Goal: Task Accomplishment & Management: Complete application form

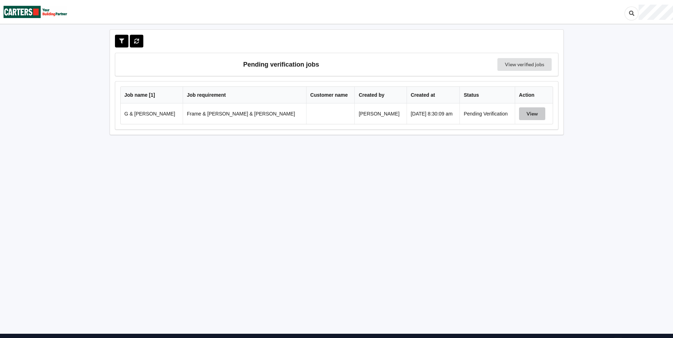
click at [530, 114] on button "View" at bounding box center [532, 113] width 26 height 13
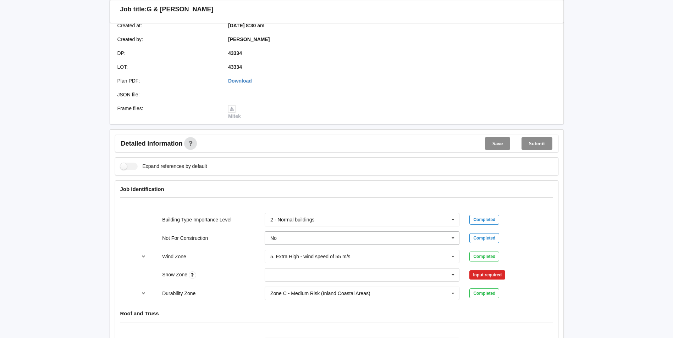
scroll to position [177, 0]
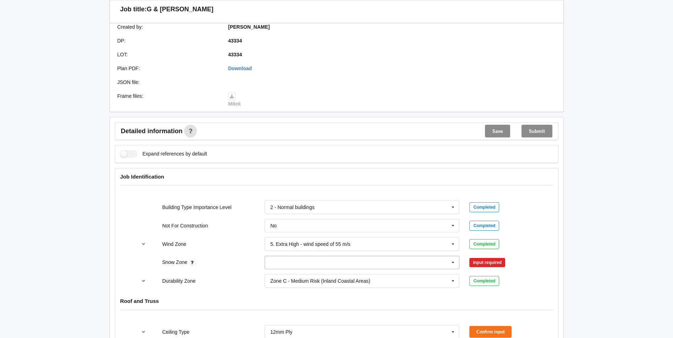
click at [288, 258] on input "text" at bounding box center [362, 262] width 194 height 13
click at [292, 179] on div "N0" at bounding box center [362, 183] width 194 height 13
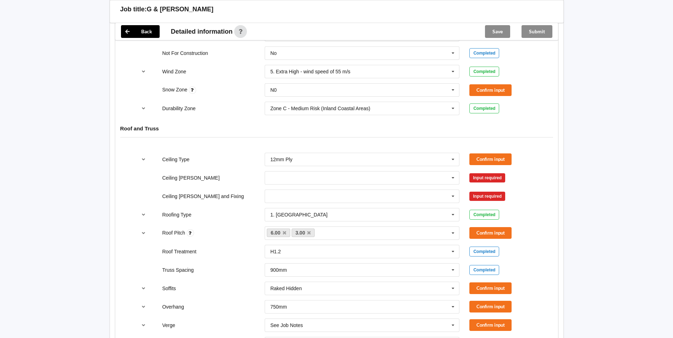
scroll to position [355, 0]
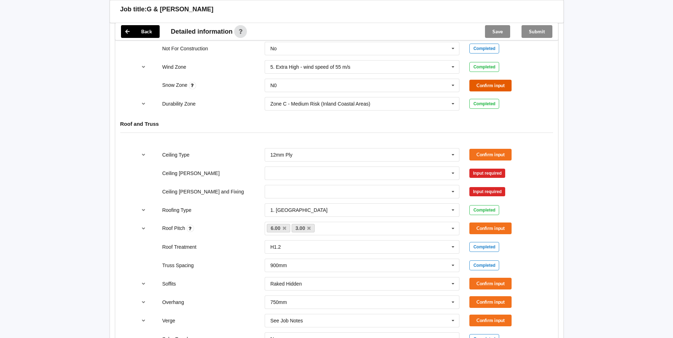
click at [492, 80] on button "Confirm input" at bounding box center [490, 86] width 42 height 12
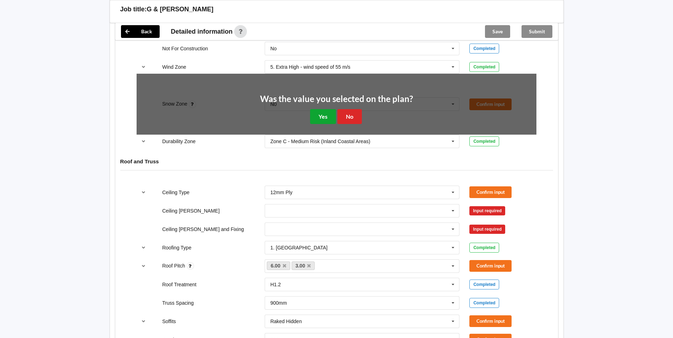
click at [320, 110] on button "Yes" at bounding box center [323, 116] width 26 height 15
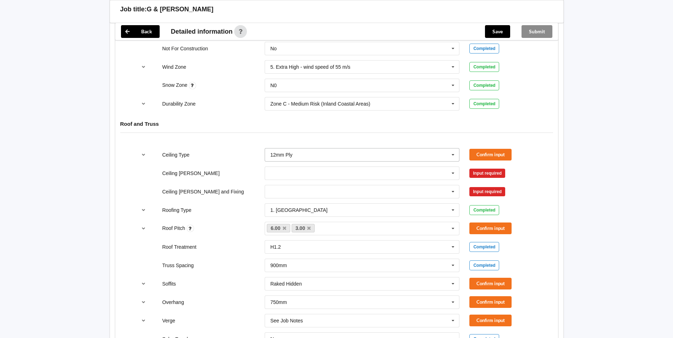
click at [306, 149] on input "text" at bounding box center [362, 155] width 194 height 13
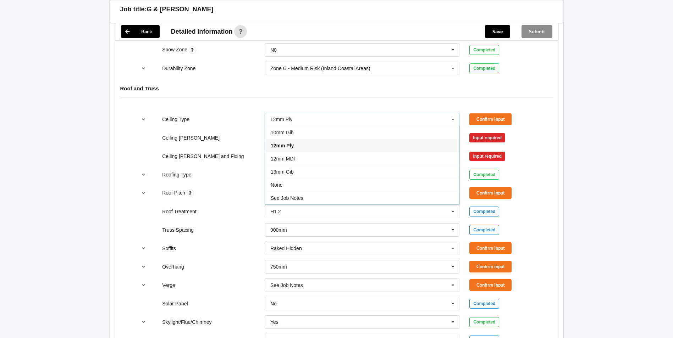
click at [309, 191] on div "See Job Notes" at bounding box center [362, 197] width 194 height 13
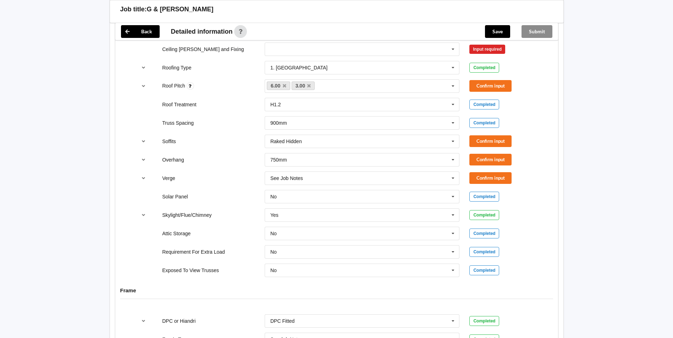
scroll to position [391, 0]
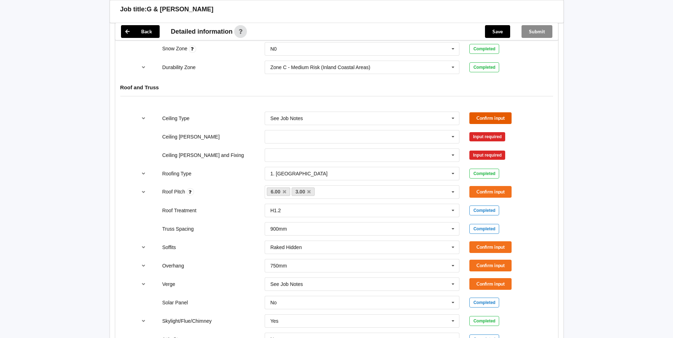
click at [482, 112] on button "Confirm input" at bounding box center [490, 118] width 42 height 12
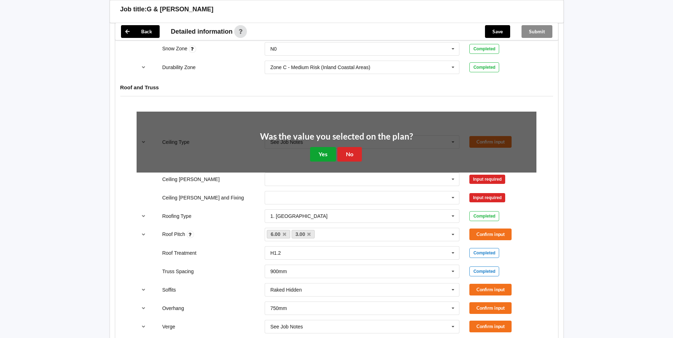
click at [315, 147] on button "Yes" at bounding box center [323, 154] width 26 height 15
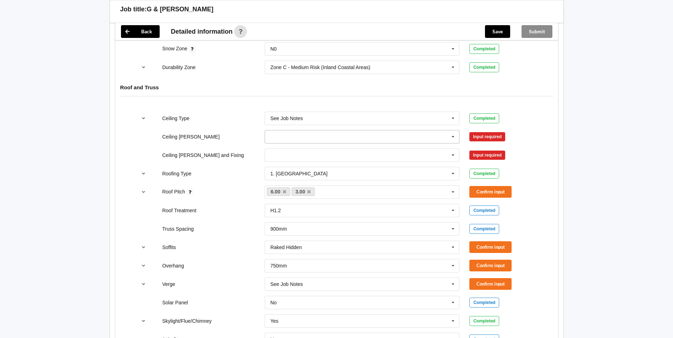
click at [291, 130] on input "text" at bounding box center [362, 136] width 194 height 13
click at [279, 169] on div "600mm" at bounding box center [362, 175] width 194 height 13
click at [281, 149] on input "text" at bounding box center [362, 155] width 194 height 13
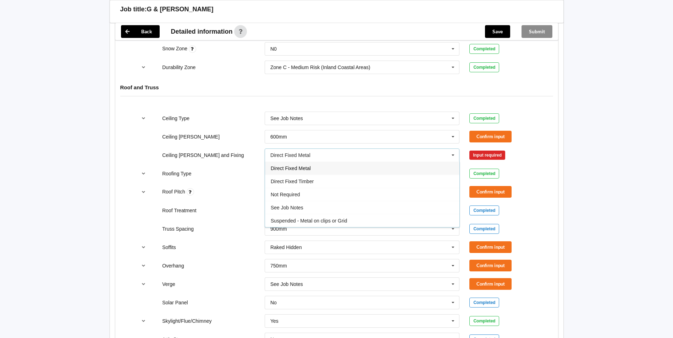
drag, startPoint x: 309, startPoint y: 162, endPoint x: 313, endPoint y: 160, distance: 3.6
click at [310, 166] on span "Direct Fixed Metal" at bounding box center [290, 169] width 40 height 6
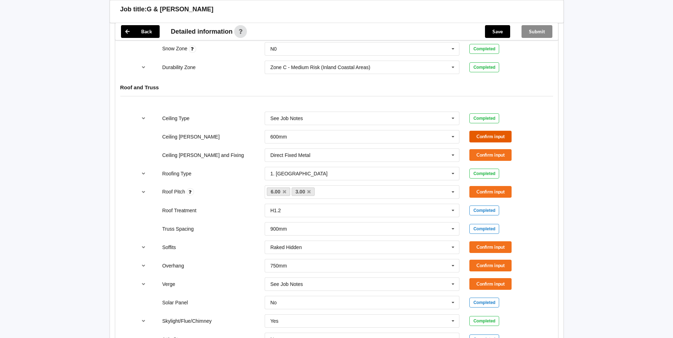
click at [493, 131] on button "Confirm input" at bounding box center [490, 137] width 42 height 12
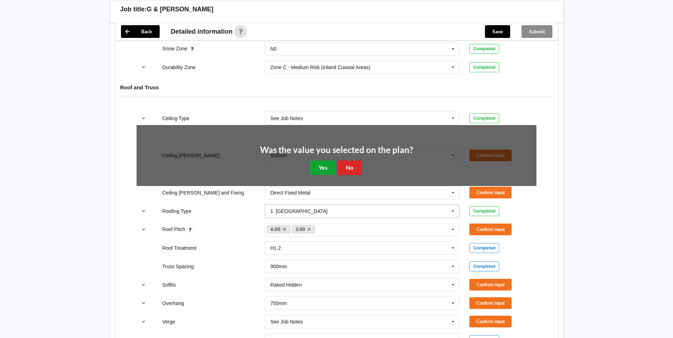
click at [327, 161] on button "Yes" at bounding box center [323, 168] width 26 height 15
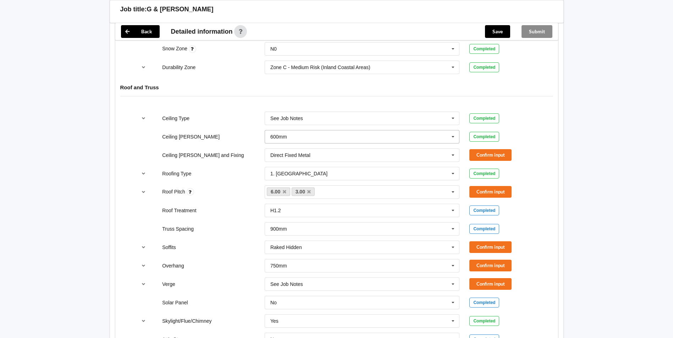
click at [318, 125] on div "600mm 400mm 450mm 600mm See Job Notes" at bounding box center [362, 136] width 205 height 23
click at [319, 130] on input "text" at bounding box center [362, 136] width 194 height 13
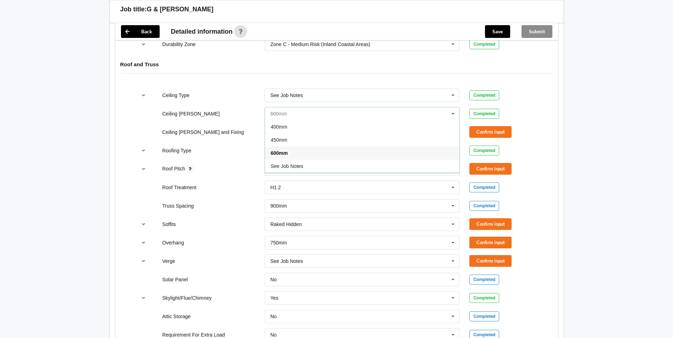
scroll to position [426, 0]
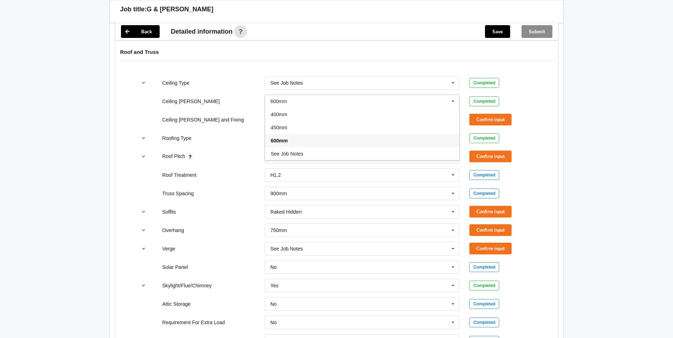
click at [280, 147] on div "See Job Notes" at bounding box center [362, 153] width 194 height 13
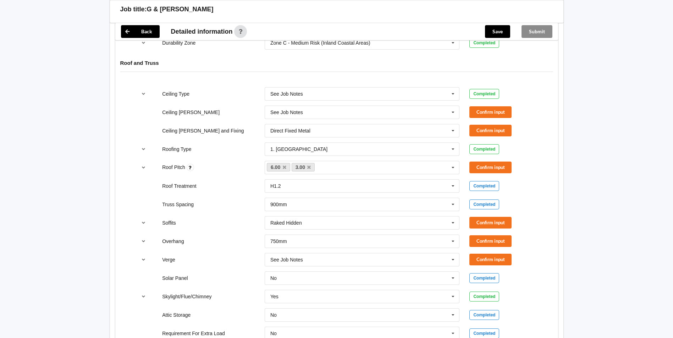
scroll to position [320, 0]
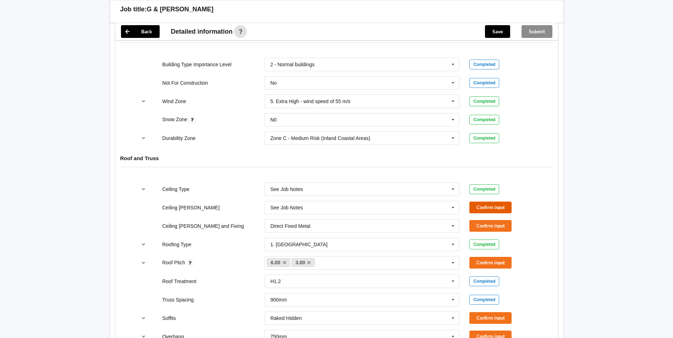
click at [483, 202] on button "Confirm input" at bounding box center [490, 208] width 42 height 12
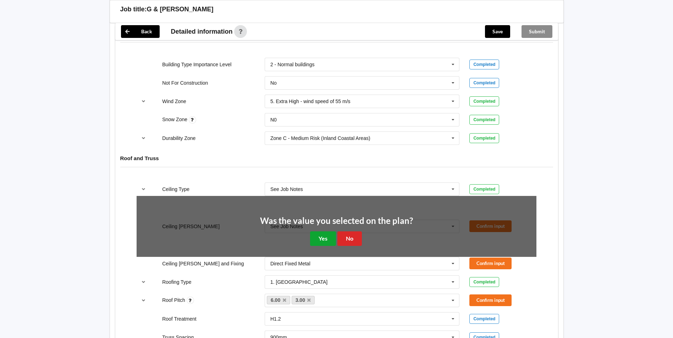
click at [316, 235] on button "Yes" at bounding box center [323, 239] width 26 height 15
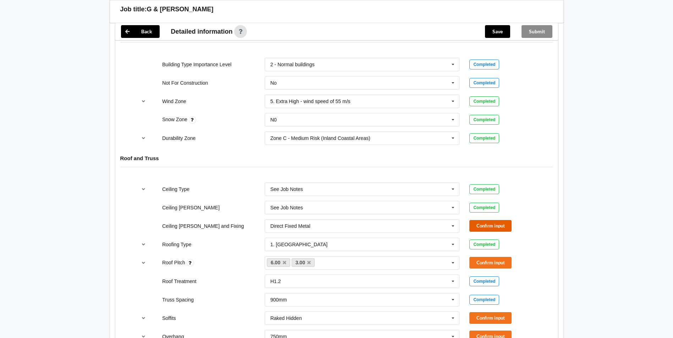
click at [481, 221] on button "Confirm input" at bounding box center [490, 226] width 42 height 12
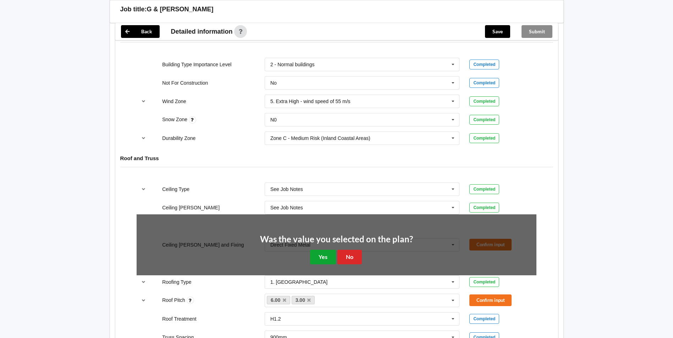
drag, startPoint x: 321, startPoint y: 253, endPoint x: 157, endPoint y: 180, distance: 179.2
click at [319, 253] on button "Yes" at bounding box center [323, 257] width 26 height 15
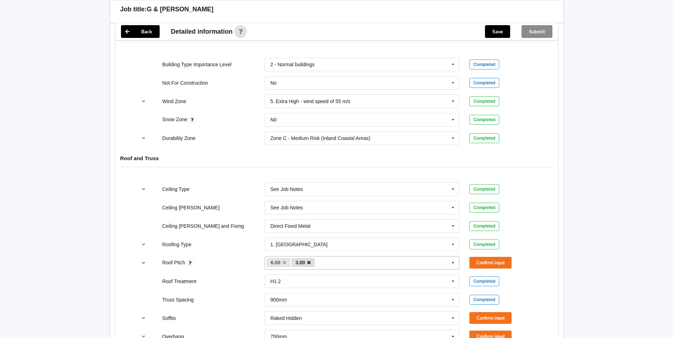
click at [309, 261] on icon at bounding box center [309, 263] width 4 height 5
click at [473, 260] on button "Confirm input" at bounding box center [490, 263] width 42 height 12
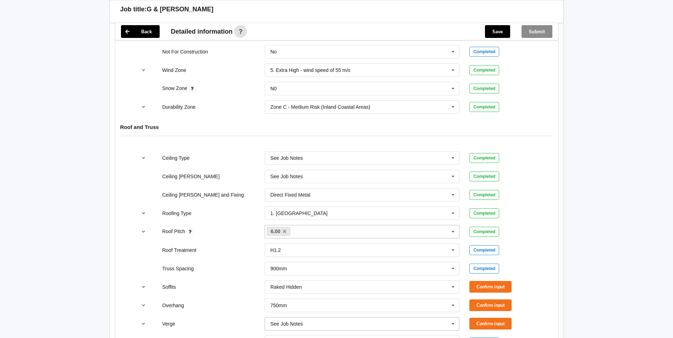
scroll to position [391, 0]
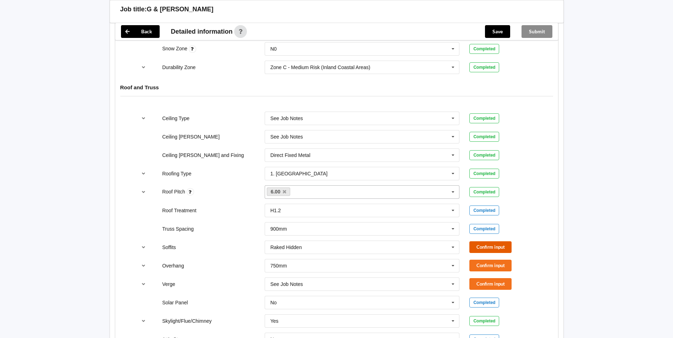
click at [493, 244] on button "Confirm input" at bounding box center [490, 247] width 42 height 12
click at [487, 261] on button "Confirm input" at bounding box center [490, 266] width 42 height 12
click at [479, 278] on button "Confirm input" at bounding box center [490, 284] width 42 height 12
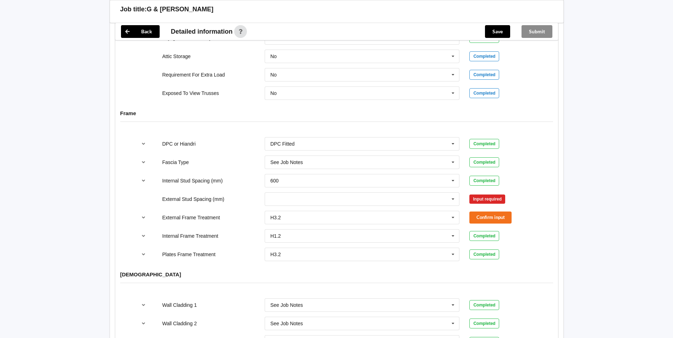
scroll to position [675, 0]
click at [268, 193] on input "text" at bounding box center [362, 199] width 194 height 13
click at [294, 249] on div "Multiple Values – See As Per Plan" at bounding box center [362, 251] width 194 height 13
click at [286, 175] on input "text" at bounding box center [362, 180] width 194 height 13
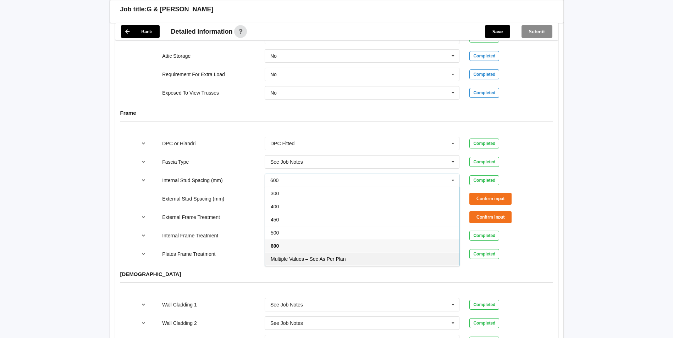
click at [309, 256] on span "Multiple Values – See As Per Plan" at bounding box center [307, 259] width 75 height 6
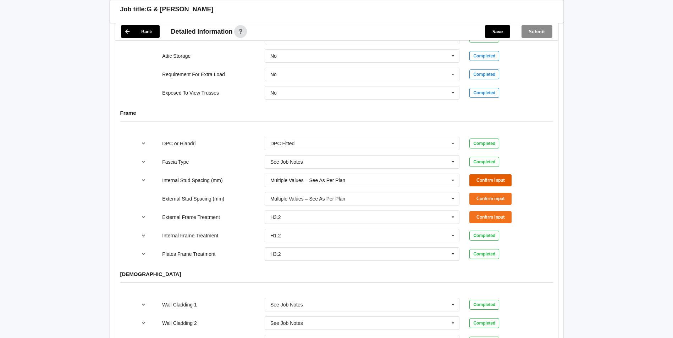
click at [490, 175] on button "Confirm input" at bounding box center [490, 180] width 42 height 12
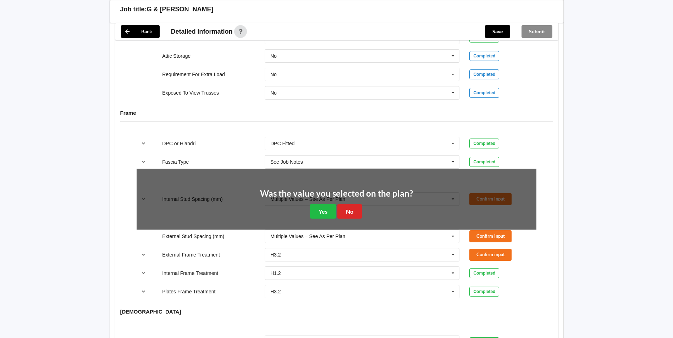
click at [489, 186] on div "Was the value you selected on the plan? Yes No" at bounding box center [336, 204] width 400 height 71
drag, startPoint x: 329, startPoint y: 202, endPoint x: 340, endPoint y: 200, distance: 10.9
click at [331, 204] on button "Yes" at bounding box center [323, 211] width 26 height 15
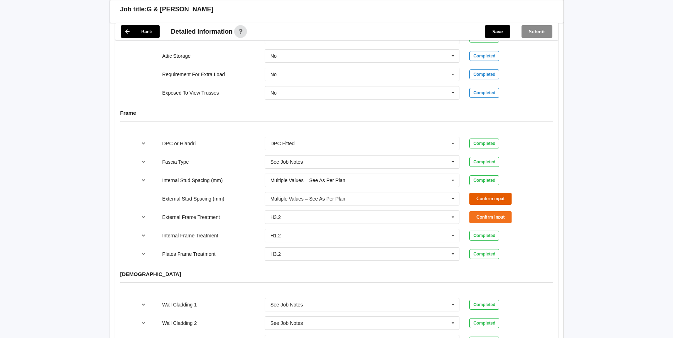
click at [492, 193] on button "Confirm input" at bounding box center [490, 199] width 42 height 12
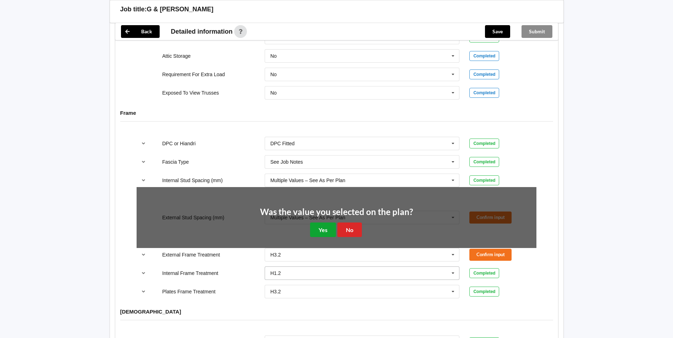
click at [324, 223] on button "Yes" at bounding box center [323, 230] width 26 height 15
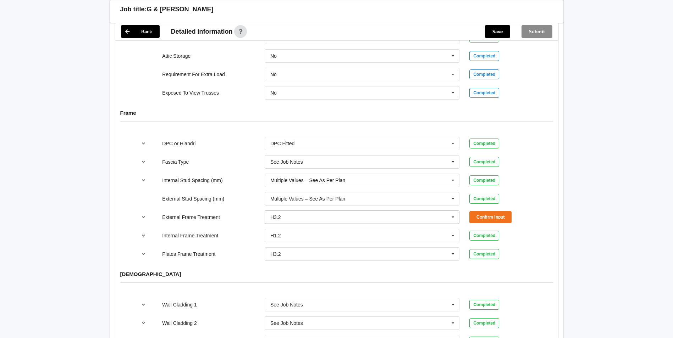
click at [305, 211] on input "text" at bounding box center [362, 217] width 194 height 13
drag, startPoint x: 301, startPoint y: 227, endPoint x: 305, endPoint y: 226, distance: 4.0
click at [301, 227] on div "H1.2" at bounding box center [362, 230] width 194 height 13
click at [486, 206] on div "External Frame Treatment H1.2 H1.2 H3.2 H3.2 to wet areas only See Job Notes Co…" at bounding box center [336, 217] width 409 height 23
click at [487, 211] on button "Confirm input" at bounding box center [490, 217] width 42 height 12
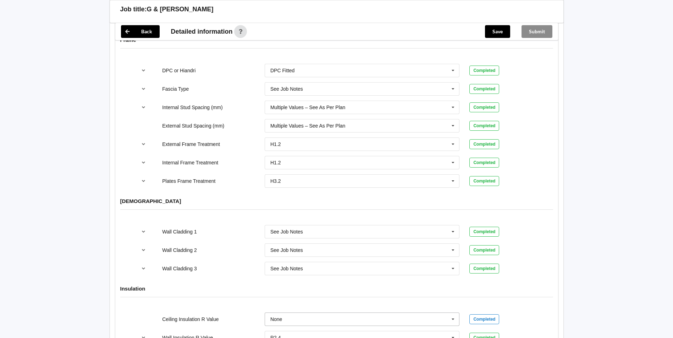
scroll to position [852, 0]
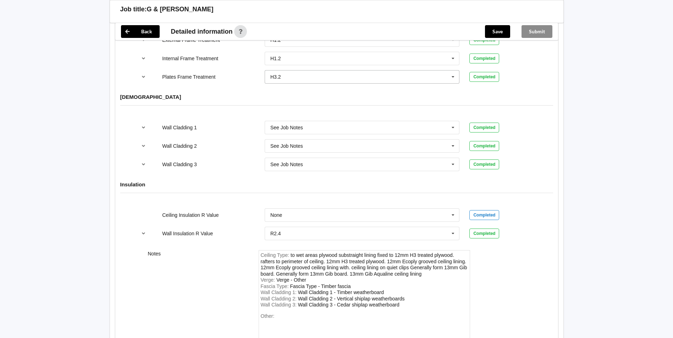
click at [280, 74] on input "text" at bounding box center [362, 77] width 194 height 13
click at [301, 83] on div "H1.2" at bounding box center [362, 89] width 194 height 13
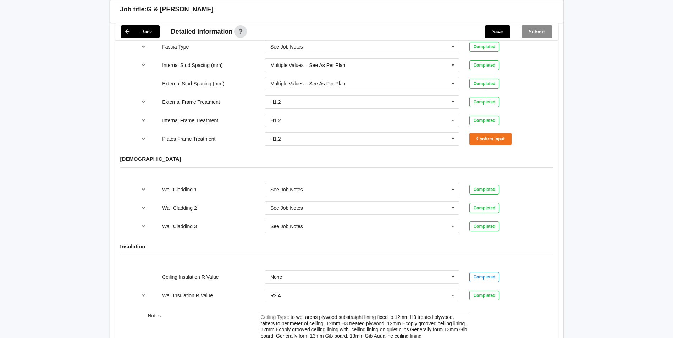
scroll to position [781, 0]
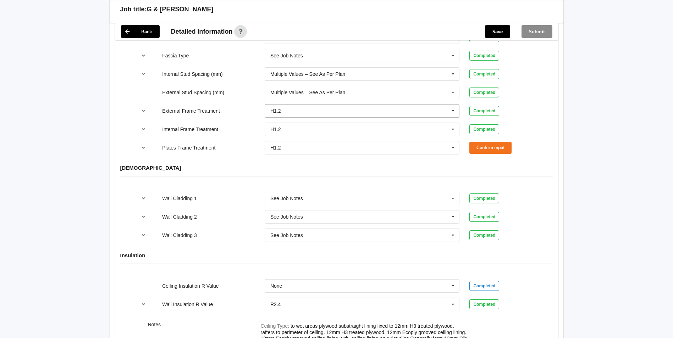
click at [280, 105] on input "text" at bounding box center [362, 111] width 194 height 13
click at [298, 130] on div "H3.2" at bounding box center [362, 136] width 194 height 13
click at [345, 141] on input "text" at bounding box center [362, 147] width 194 height 13
click at [297, 167] on div "H3.2" at bounding box center [362, 173] width 194 height 13
click at [500, 105] on button "Confirm input" at bounding box center [490, 111] width 42 height 12
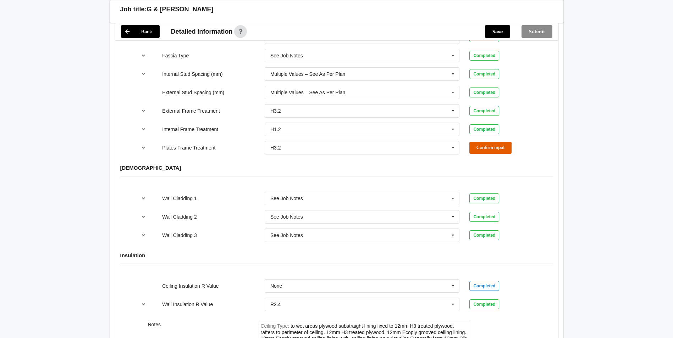
click at [492, 145] on button "Confirm input" at bounding box center [490, 148] width 42 height 12
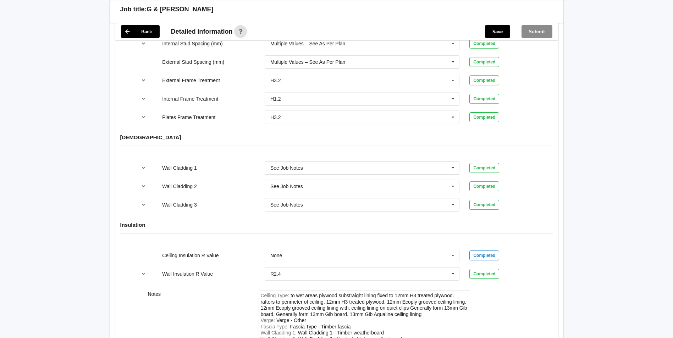
scroll to position [923, 0]
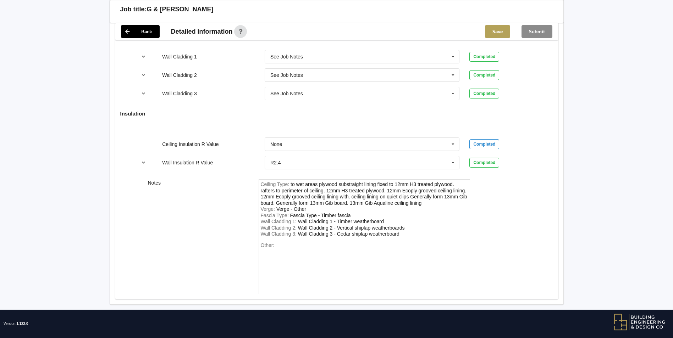
click at [490, 29] on button "Save" at bounding box center [497, 31] width 25 height 13
click at [530, 32] on button "Submit" at bounding box center [536, 31] width 31 height 13
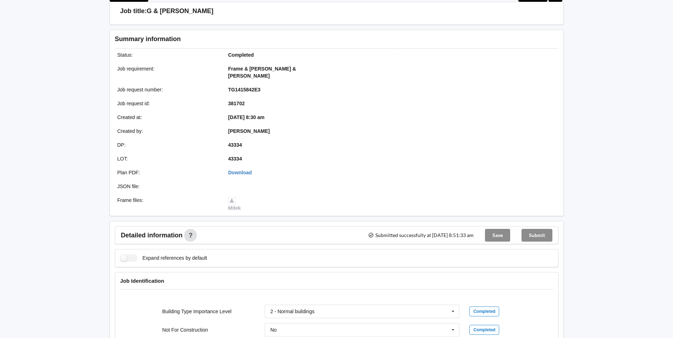
scroll to position [0, 0]
